Goal: Task Accomplishment & Management: Manage account settings

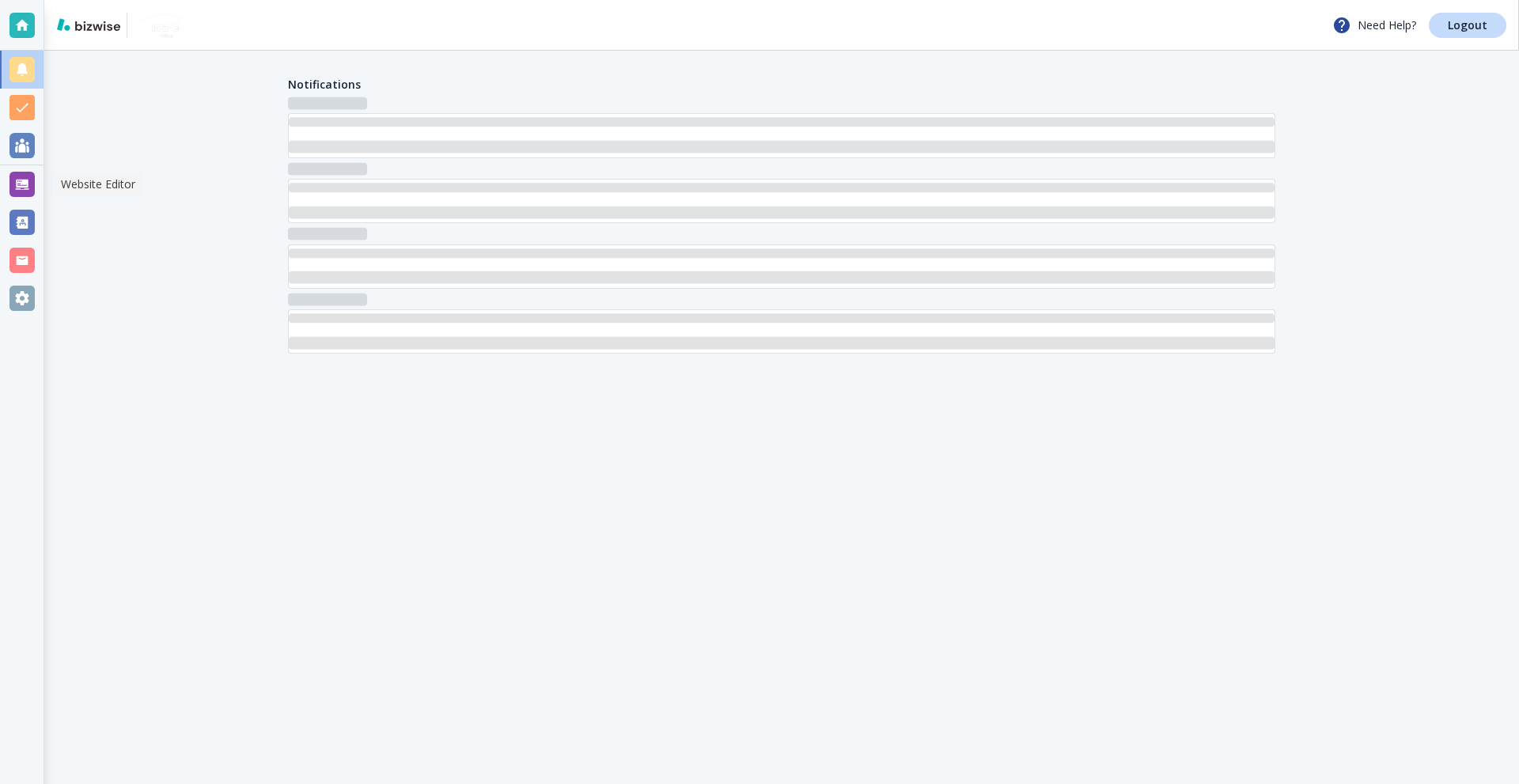
click at [14, 188] on div at bounding box center [22, 185] width 25 height 25
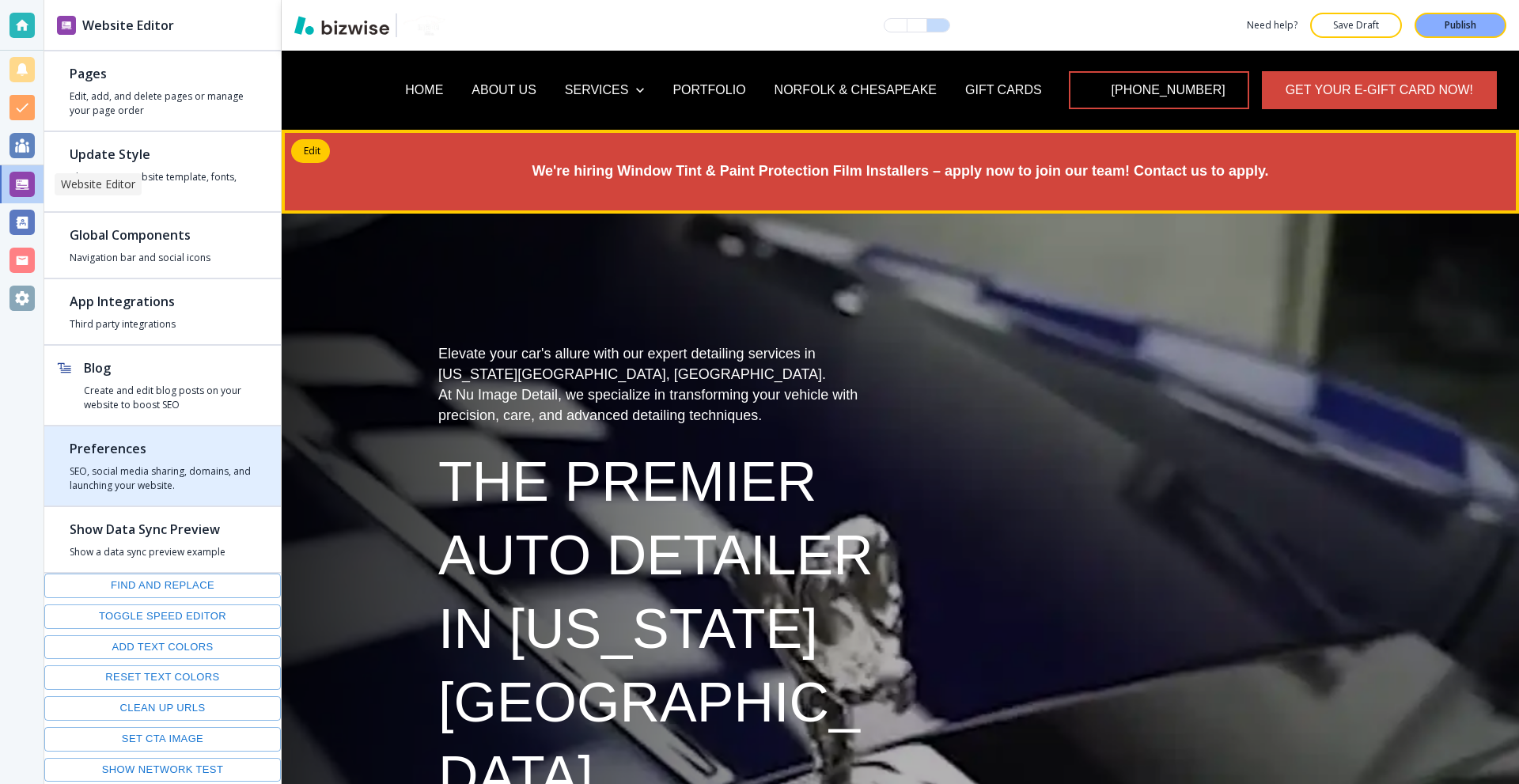
click at [181, 464] on div "button" at bounding box center [162, 461] width 186 height 6
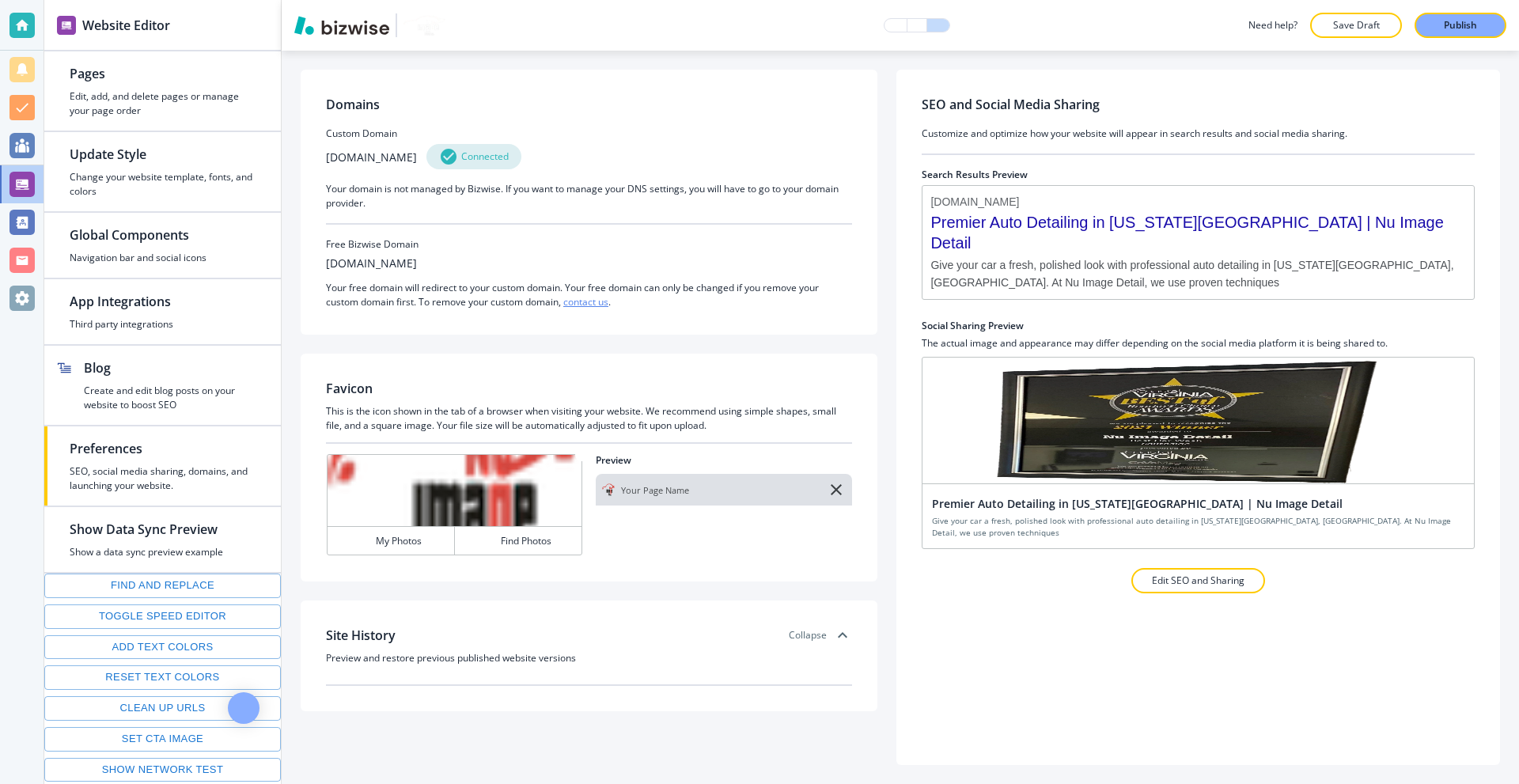
click at [742, 92] on div "Domains Custom Domain [DOMAIN_NAME] Connected Your domain is not managed by Biz…" at bounding box center [589, 201] width 576 height 265
click at [160, 293] on h2 "App Integrations" at bounding box center [162, 301] width 186 height 19
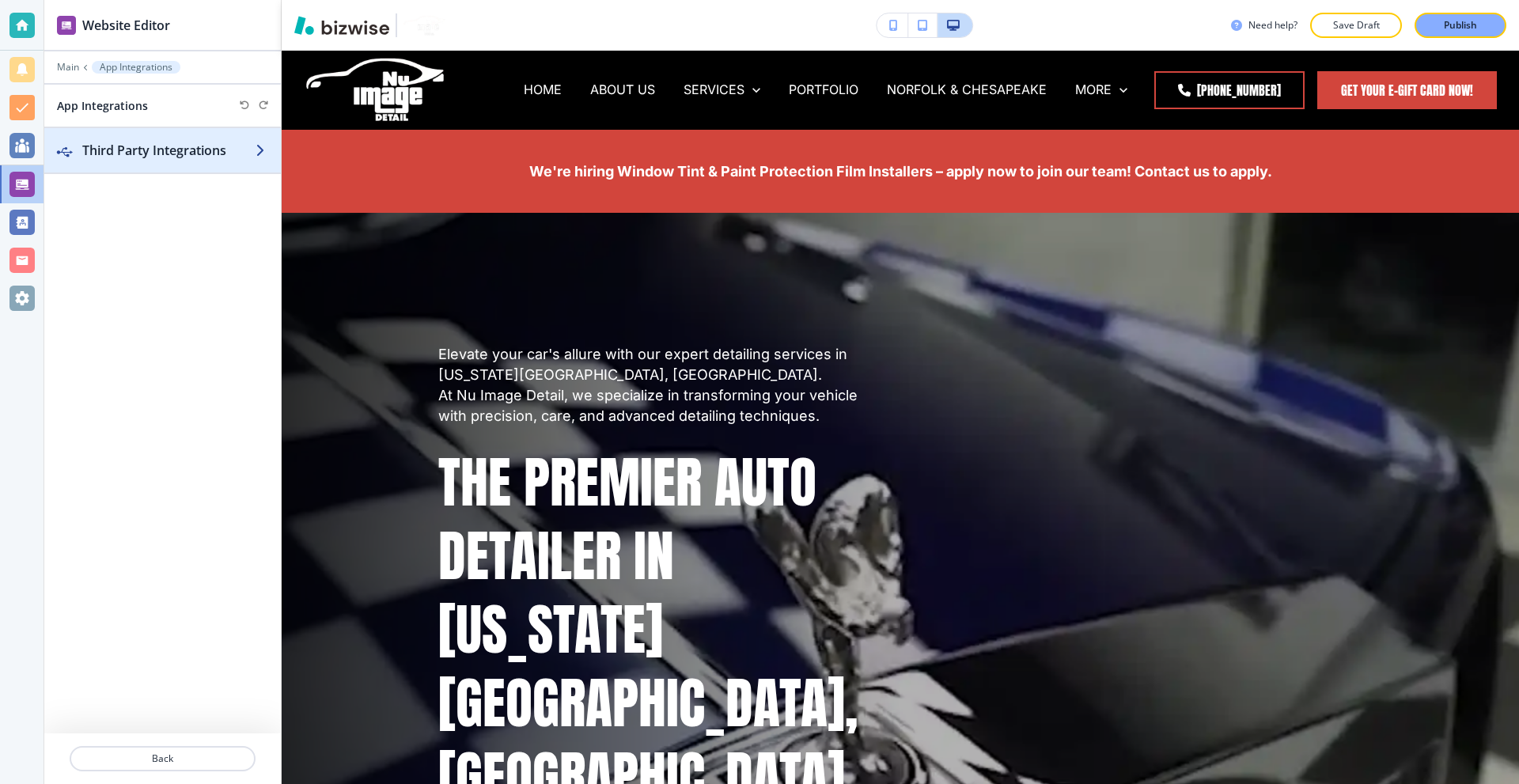
click at [140, 134] on div "button" at bounding box center [162, 134] width 236 height 13
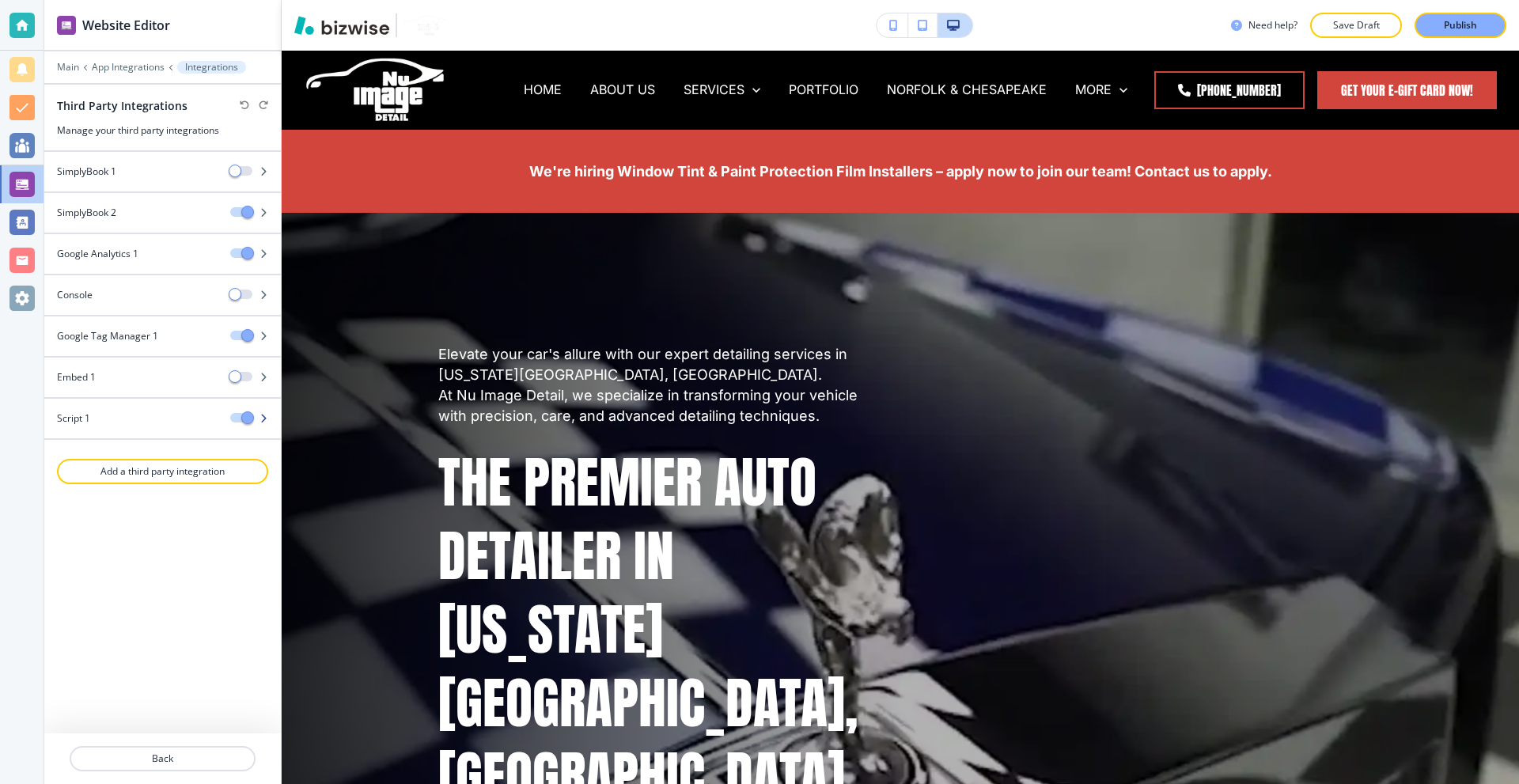
click at [114, 420] on div "Script 1" at bounding box center [130, 418] width 173 height 15
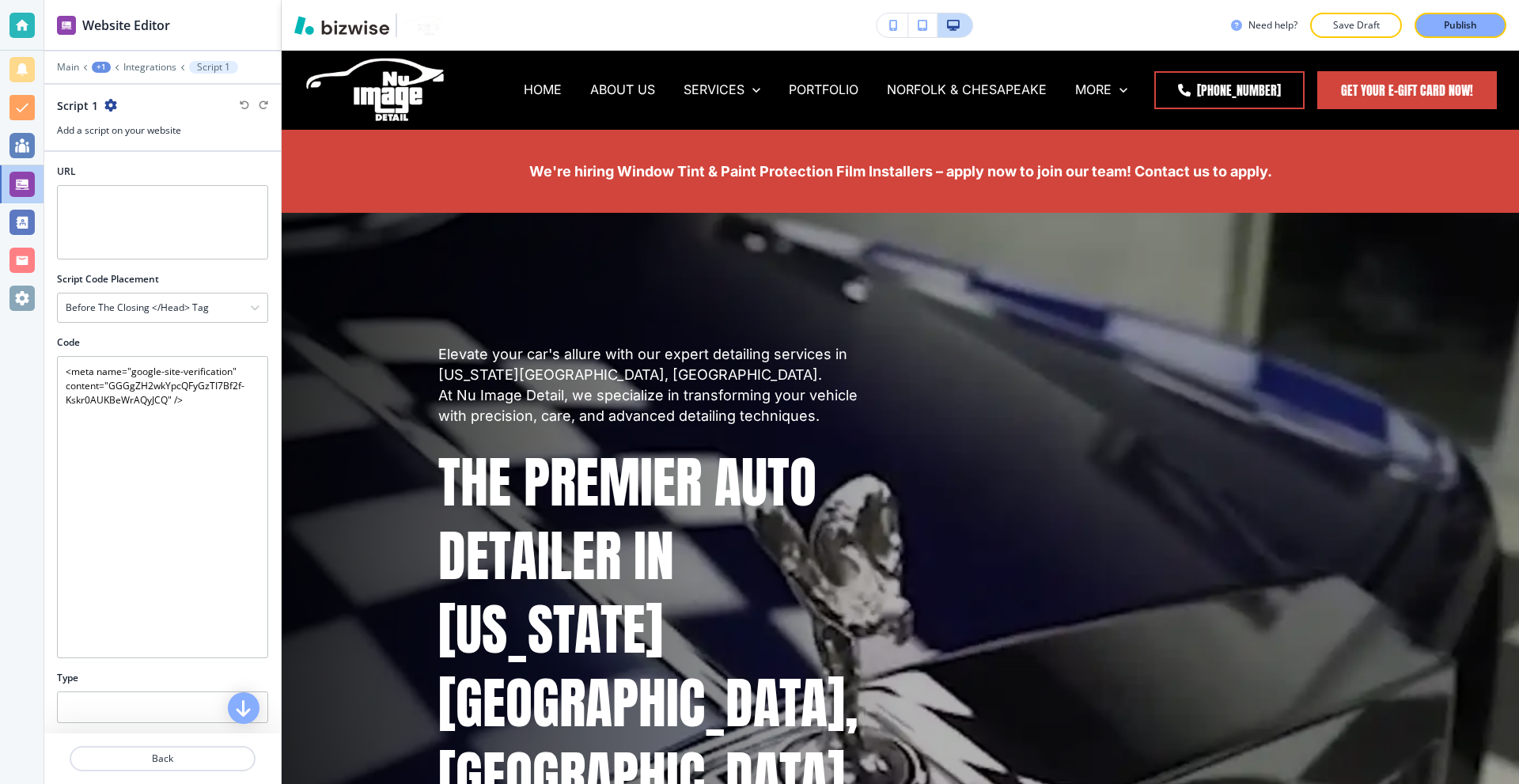
click at [208, 340] on div "Code" at bounding box center [162, 342] width 211 height 15
click at [35, 23] on div at bounding box center [21, 25] width 44 height 51
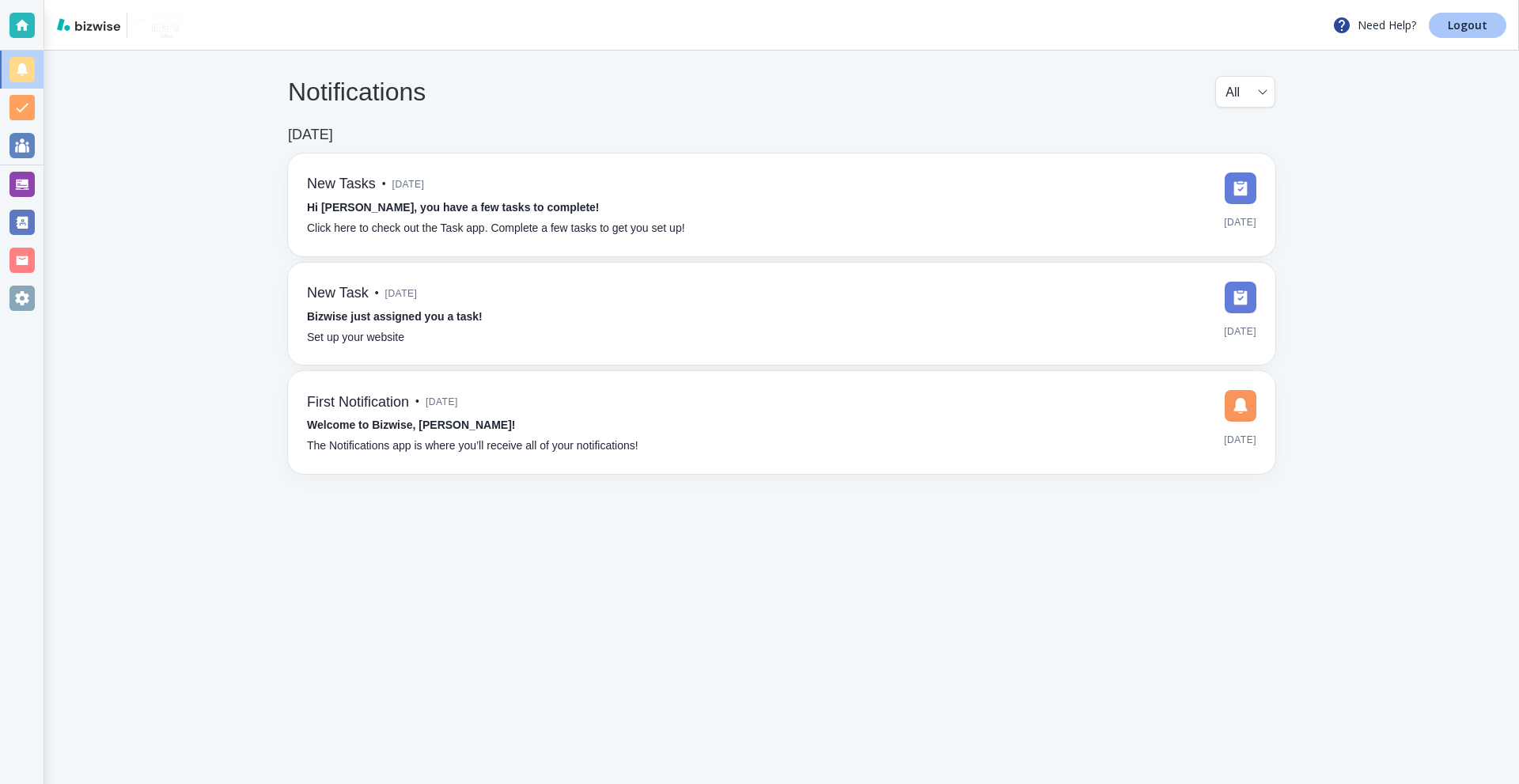
drag, startPoint x: 1466, startPoint y: 26, endPoint x: 1361, endPoint y: 0, distance: 108.2
click at [1466, 26] on p "Logout" at bounding box center [1467, 24] width 39 height 11
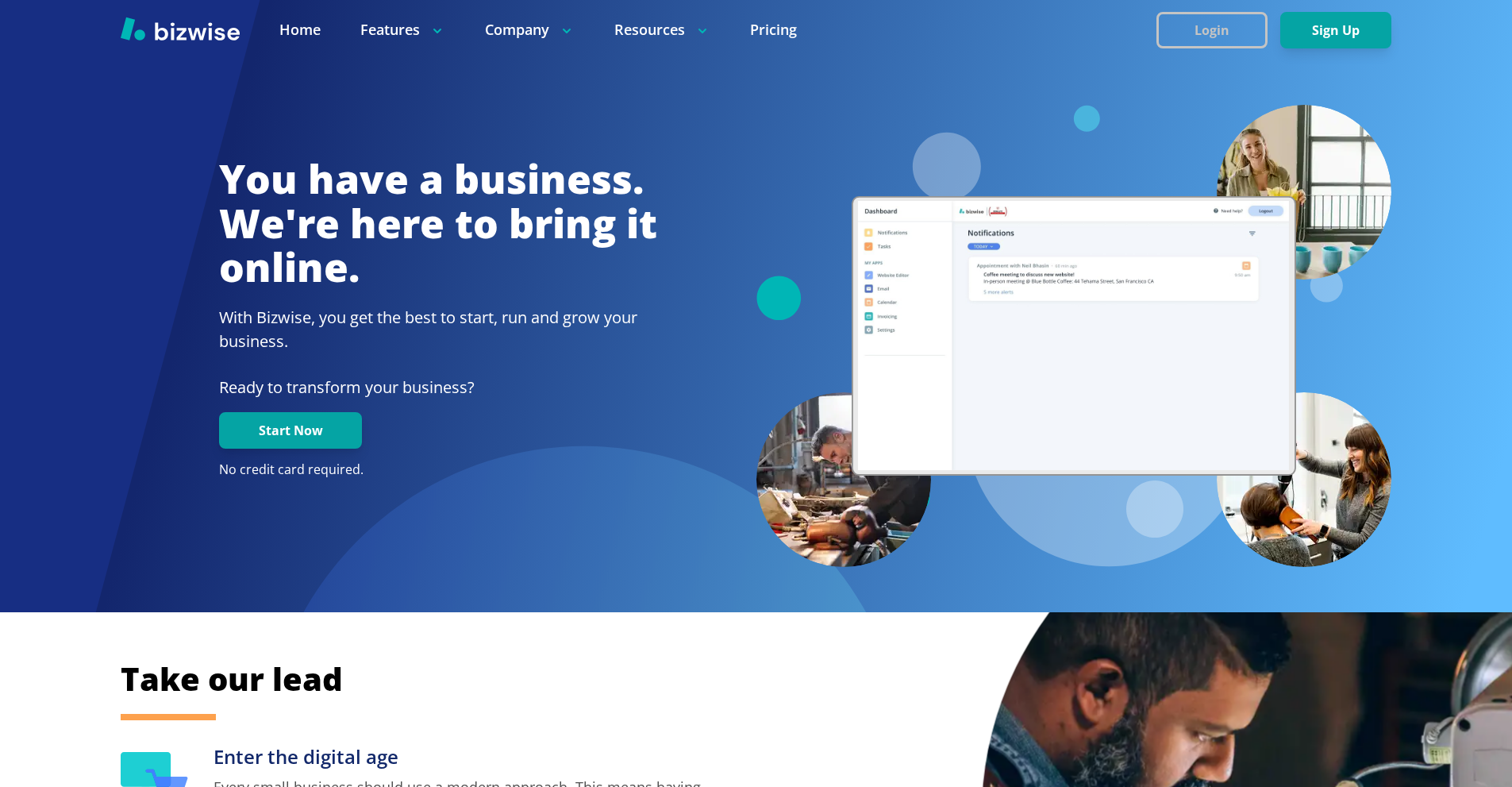
click at [1227, 29] on button "Login" at bounding box center [1211, 29] width 111 height 36
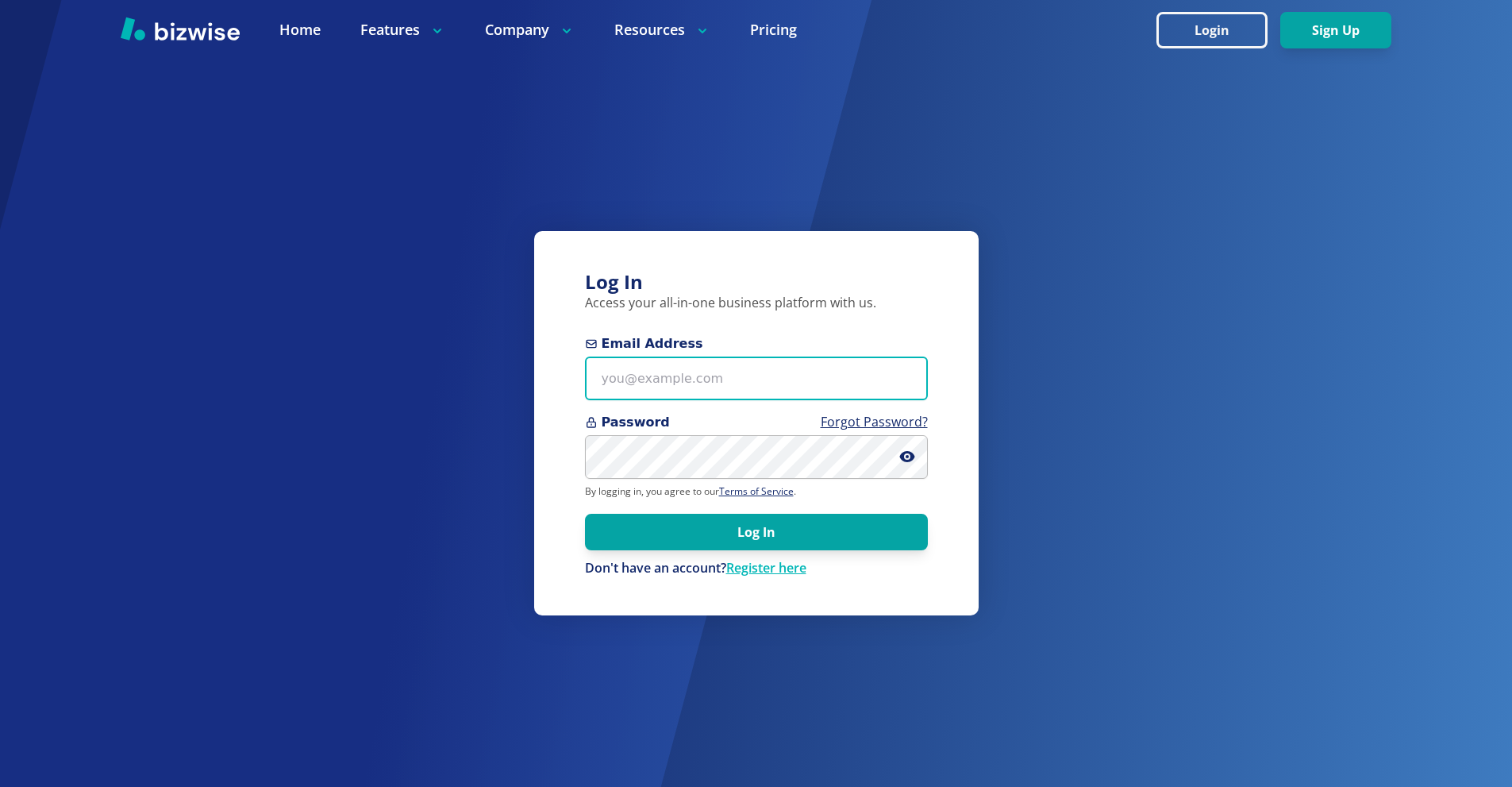
click at [661, 396] on input "Email Address" at bounding box center [756, 378] width 343 height 44
paste input "dixon@3elementslifestyle.com"
type input "dixon@3elementslifestyle.com"
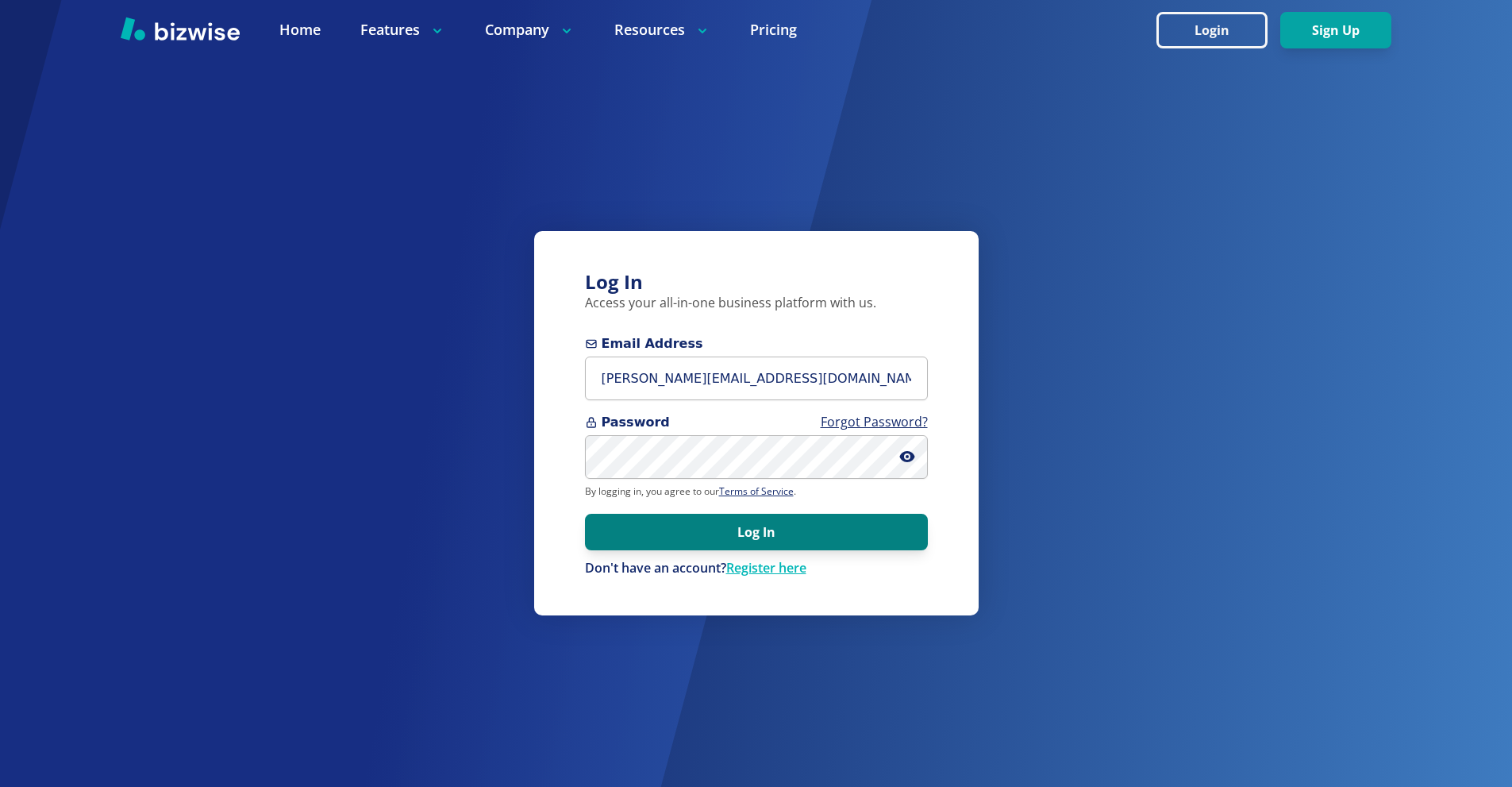
click at [798, 552] on form "Email Address dixon@3elementslifestyle.com Password Forgot Password? By logging…" at bounding box center [756, 456] width 343 height 243
click at [797, 536] on button "Log In" at bounding box center [756, 531] width 343 height 36
